Goal: Task Accomplishment & Management: Manage account settings

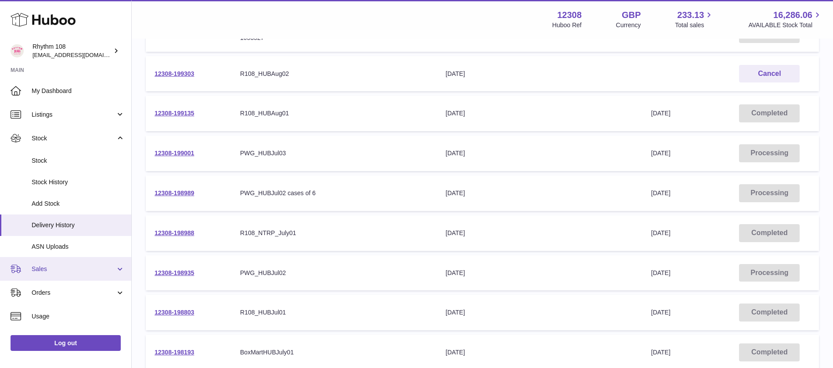
scroll to position [114, 0]
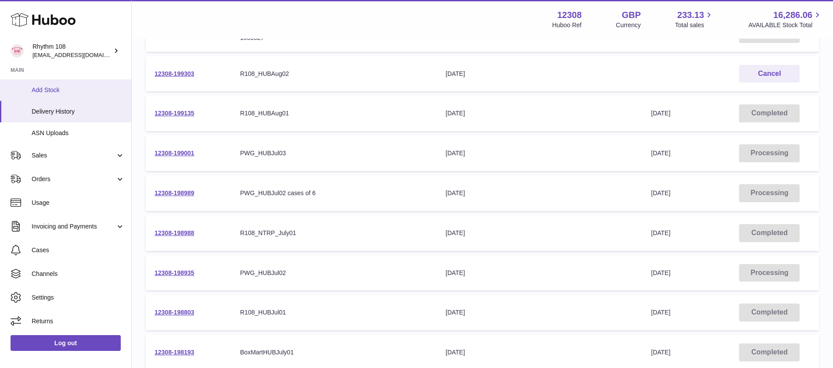
click at [30, 91] on link "Add Stock" at bounding box center [65, 90] width 131 height 22
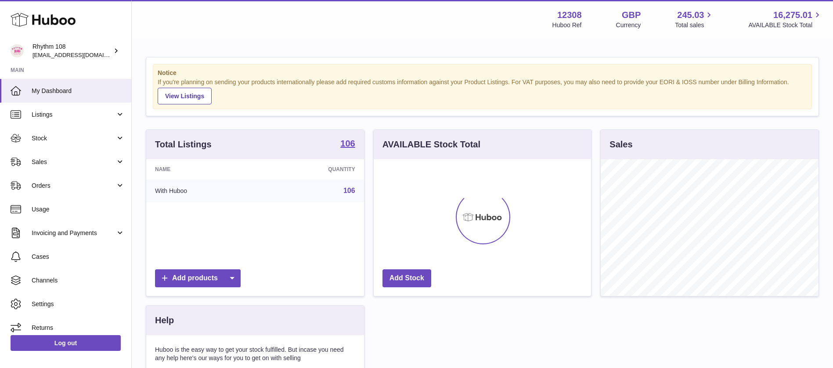
scroll to position [137, 217]
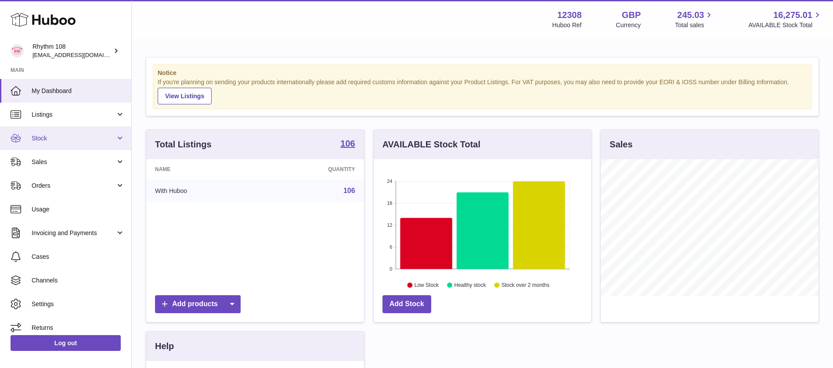
click at [32, 135] on span "Stock" at bounding box center [74, 138] width 84 height 8
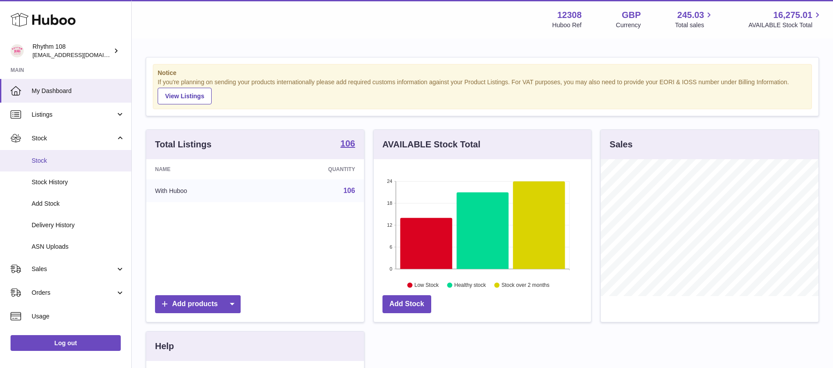
click at [39, 160] on span "Stock" at bounding box center [78, 161] width 93 height 8
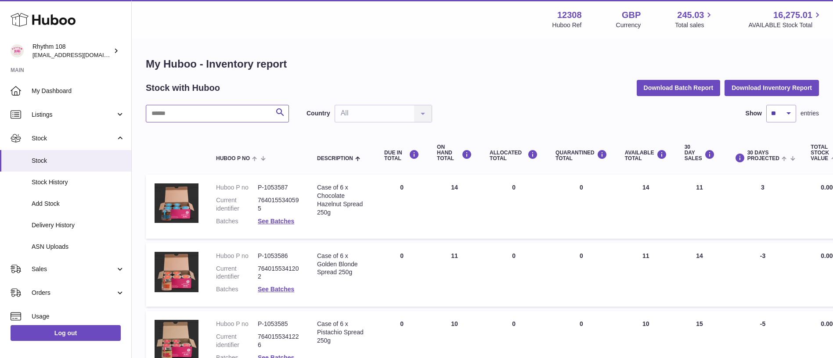
click at [231, 111] on input "text" at bounding box center [217, 114] width 143 height 18
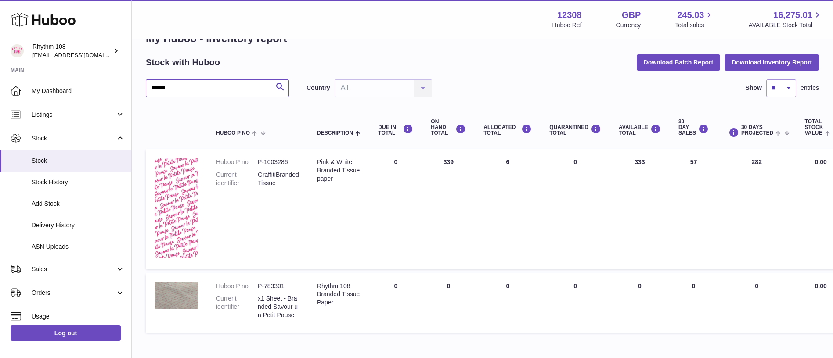
scroll to position [27, 0]
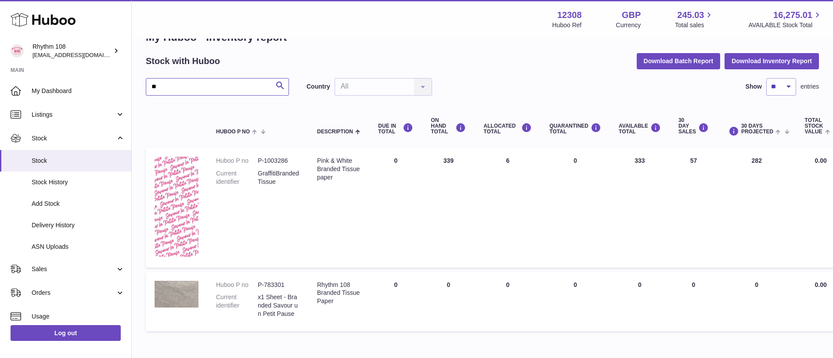
type input "*"
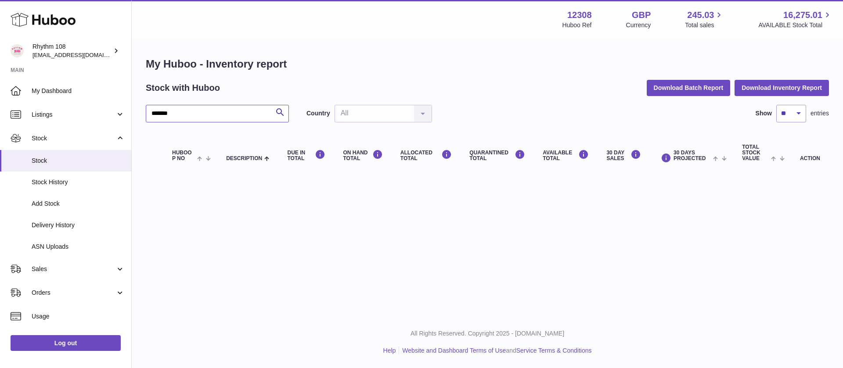
click at [162, 115] on input "*******" at bounding box center [217, 114] width 143 height 18
drag, startPoint x: 188, startPoint y: 118, endPoint x: 15, endPoint y: 109, distance: 173.6
click at [15, 109] on div "Huboo Rhythm 108 orders@rhythm108.com Main My Dashboard Listings Not with Huboo…" at bounding box center [421, 184] width 843 height 368
type input "********"
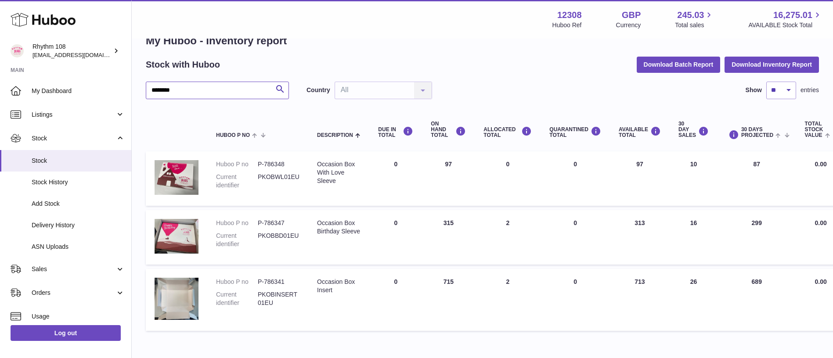
scroll to position [25, 0]
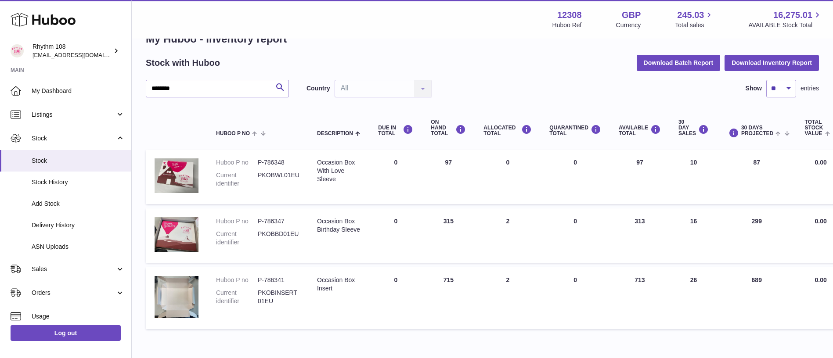
drag, startPoint x: 457, startPoint y: 219, endPoint x: 440, endPoint y: 220, distance: 16.7
click at [440, 220] on td "ON HAND Total 315" at bounding box center [448, 236] width 53 height 54
click at [459, 237] on td "ON HAND Total 315" at bounding box center [448, 236] width 53 height 54
click at [505, 83] on div "******** Search Country All All No elements found. Consider changing the search…" at bounding box center [482, 89] width 673 height 18
